Goal: Task Accomplishment & Management: Use online tool/utility

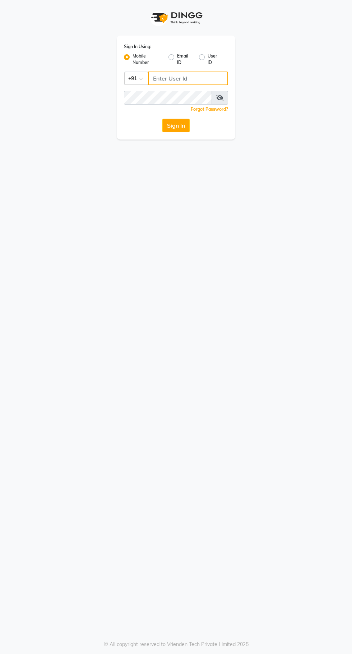
click at [171, 79] on input "Username" at bounding box center [188, 79] width 80 height 14
type input "9600622338"
click at [163, 119] on button "Sign In" at bounding box center [176, 126] width 27 height 14
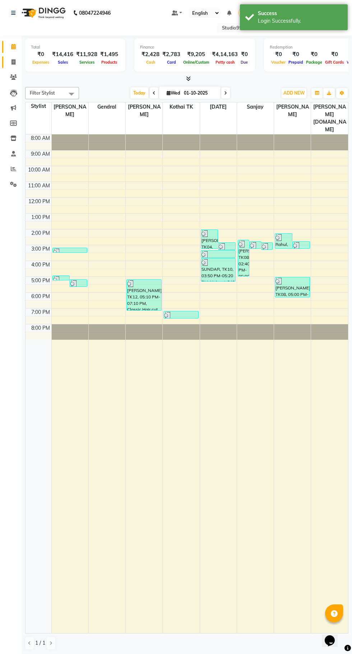
click at [13, 59] on icon at bounding box center [14, 61] width 4 height 5
select select "service"
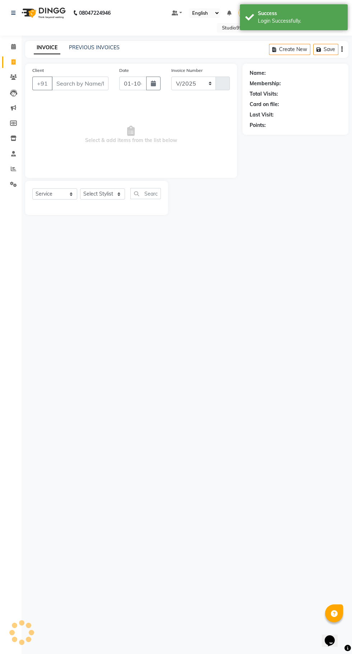
select select "8331"
type input "1237"
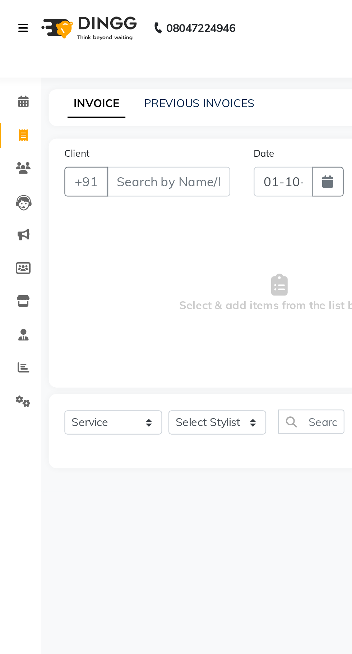
click at [14, 23] on link at bounding box center [14, 13] width 7 height 20
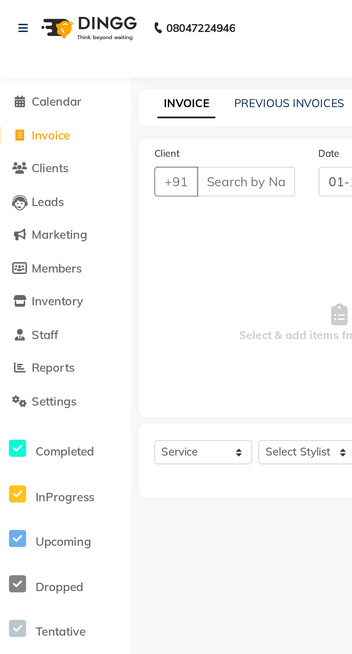
click at [119, 39] on div "08047224946 Select Location × Studio99 Unisex Salon, Tn25 Default Panel My Pane…" at bounding box center [176, 327] width 352 height 654
click at [136, 46] on link "PREVIOUS INVOICES" at bounding box center [135, 47] width 51 height 6
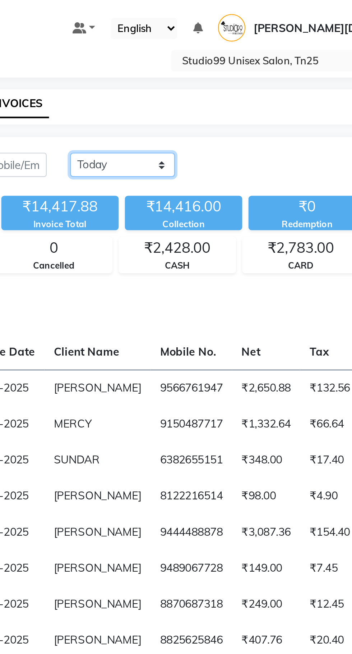
click at [205, 72] on select "[DATE] [DATE] Custom Range" at bounding box center [195, 75] width 48 height 11
select select "[DATE]"
click at [171, 70] on select "[DATE] [DATE] Custom Range" at bounding box center [195, 75] width 48 height 11
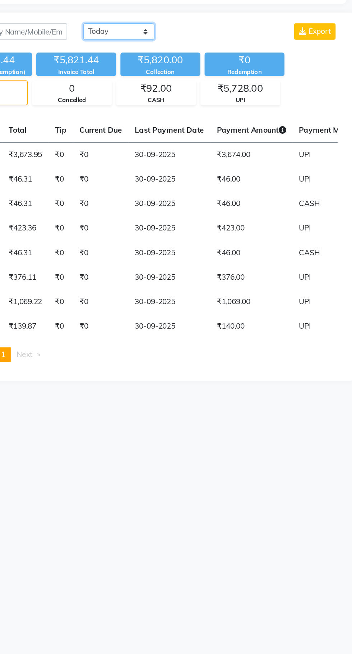
scroll to position [0, 242]
